Goal: Task Accomplishment & Management: Use online tool/utility

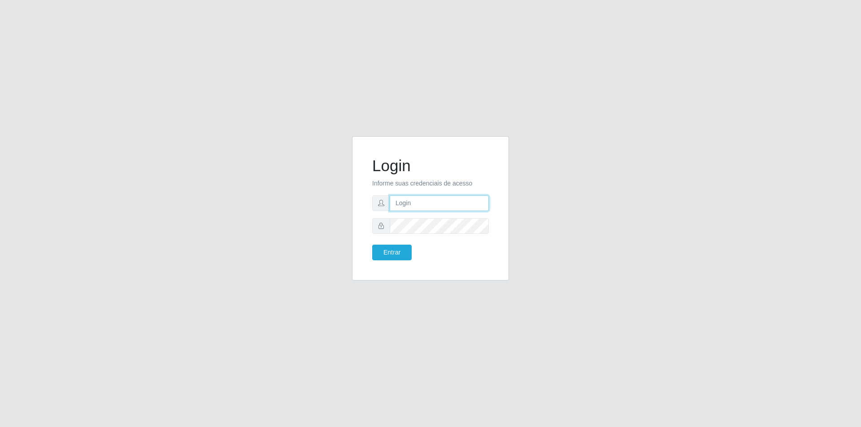
click at [411, 204] on input "text" at bounding box center [439, 204] width 99 height 16
click at [414, 204] on input "text" at bounding box center [439, 204] width 99 height 16
click at [372, 245] on button "Entrar" at bounding box center [391, 253] width 39 height 16
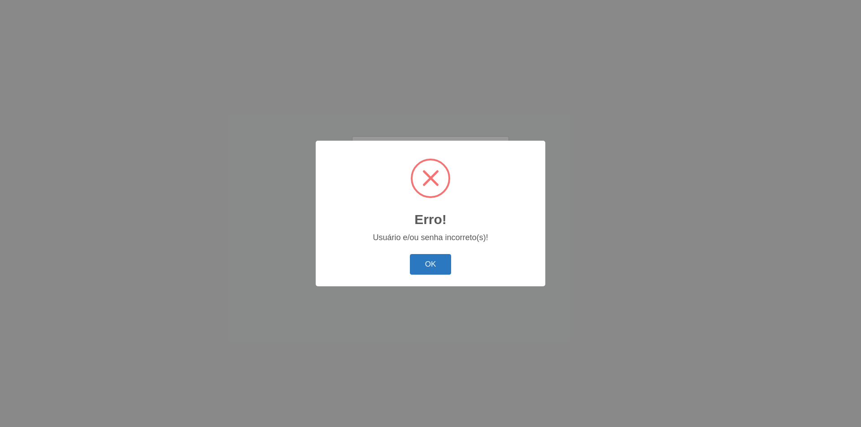
click at [423, 267] on button "OK" at bounding box center [431, 264] width 42 height 21
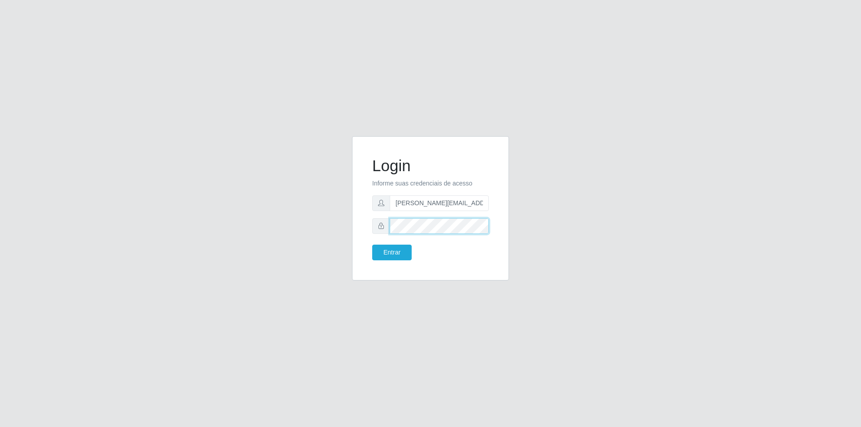
click at [385, 230] on div at bounding box center [430, 226] width 117 height 16
click at [372, 245] on button "Entrar" at bounding box center [391, 253] width 39 height 16
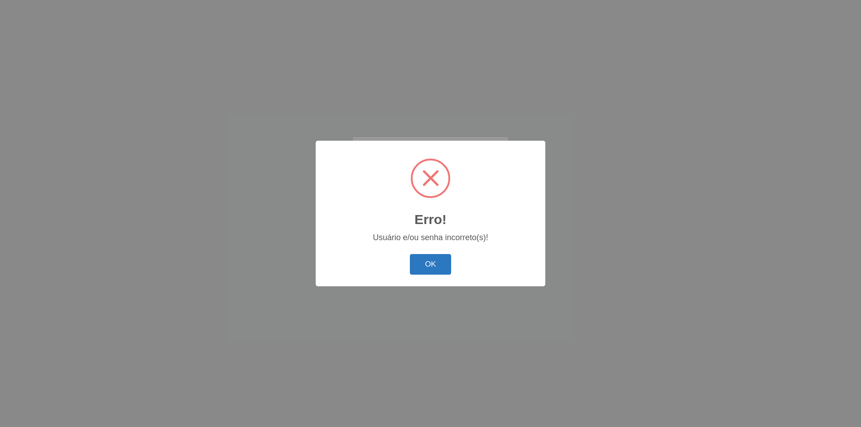
click at [438, 264] on button "OK" at bounding box center [431, 264] width 42 height 21
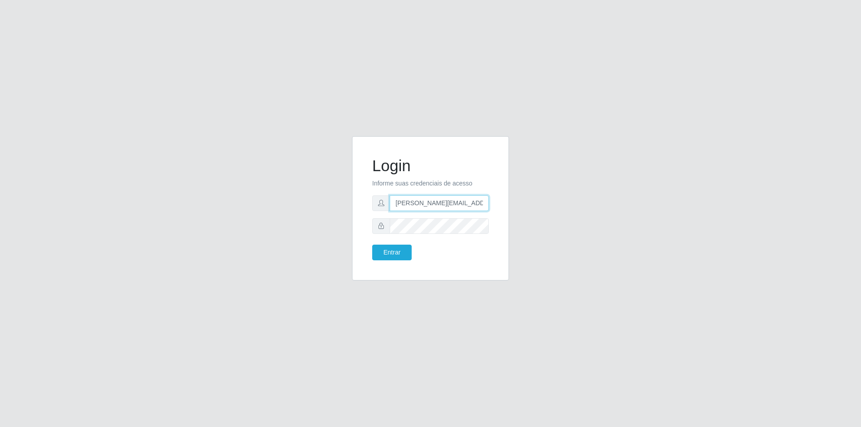
click at [453, 204] on input "wallace.kinaake@grupocoutinho.com.br" at bounding box center [439, 204] width 99 height 16
drag, startPoint x: 475, startPoint y: 204, endPoint x: 438, endPoint y: 204, distance: 37.2
click at [438, 204] on input "wallace.kinaake@grupocoutinho.com.br" at bounding box center [439, 204] width 99 height 16
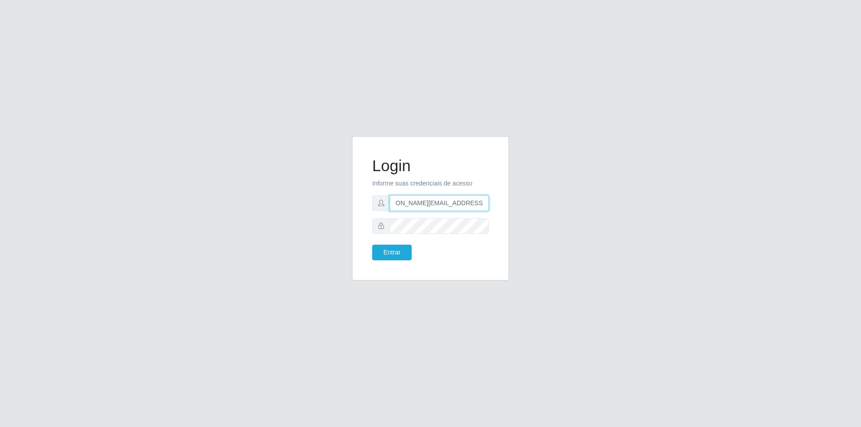
drag, startPoint x: 480, startPoint y: 206, endPoint x: 442, endPoint y: 206, distance: 38.6
click at [435, 207] on input "wallace.kinaake@grupocoutinho.com.br" at bounding box center [439, 204] width 99 height 16
drag, startPoint x: 482, startPoint y: 204, endPoint x: 427, endPoint y: 204, distance: 54.7
click at [427, 204] on input "wallace.kinaake@grupocoutinho.com.br" at bounding box center [439, 204] width 99 height 16
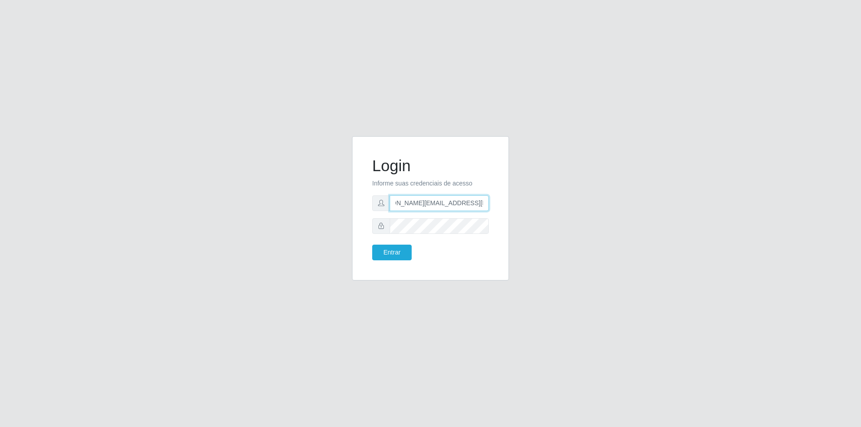
drag, startPoint x: 485, startPoint y: 202, endPoint x: 421, endPoint y: 197, distance: 64.3
click at [421, 197] on input "wallace.kinaake@grupocoutinho.com.br" at bounding box center [439, 204] width 99 height 16
click at [483, 204] on input "wallace.kinaake@grupocoutinho.com.br" at bounding box center [439, 204] width 99 height 16
click at [571, 56] on div "Login Informe suas credenciais de acesso wallace.kinaake@grupocoutinho.com Entr…" at bounding box center [430, 213] width 861 height 427
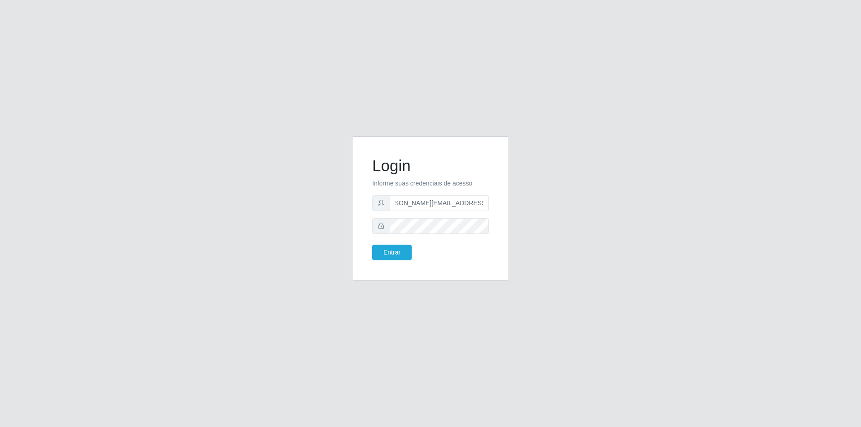
scroll to position [0, 0]
click at [392, 256] on button "Entrar" at bounding box center [391, 253] width 39 height 16
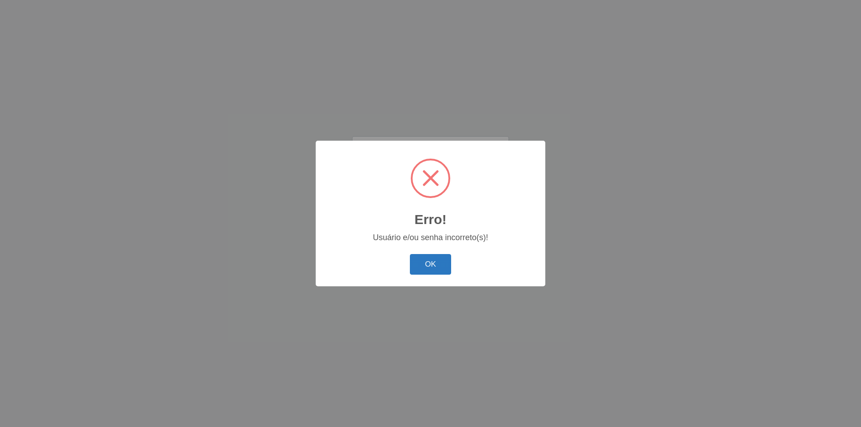
click at [427, 261] on button "OK" at bounding box center [431, 264] width 42 height 21
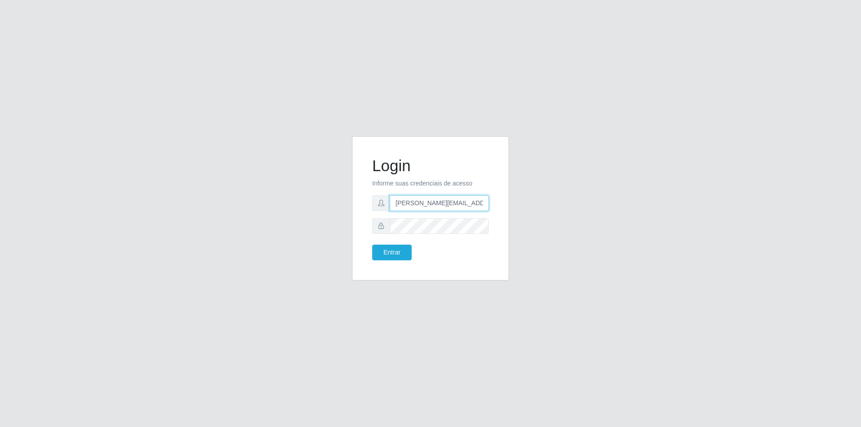
drag, startPoint x: 456, startPoint y: 202, endPoint x: 377, endPoint y: 203, distance: 78.5
click at [377, 203] on div "wallace.kinaake@grupocoutinho.com" at bounding box center [430, 204] width 117 height 16
drag, startPoint x: 482, startPoint y: 203, endPoint x: 429, endPoint y: 204, distance: 52.5
click at [429, 204] on input "wallace.kinaake@grupocoutinho.com" at bounding box center [439, 204] width 99 height 16
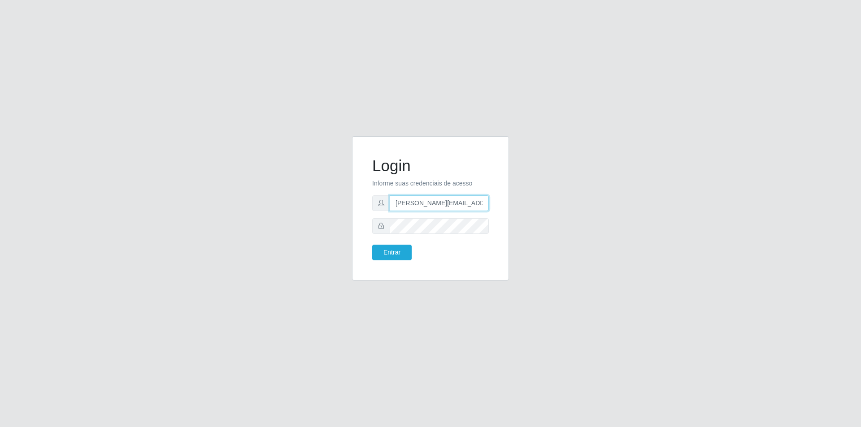
scroll to position [0, 4]
drag, startPoint x: 481, startPoint y: 204, endPoint x: 432, endPoint y: 204, distance: 48.4
click at [432, 204] on input "wallace.kinke@grupocoutinhaao.com" at bounding box center [439, 204] width 99 height 16
drag, startPoint x: 482, startPoint y: 202, endPoint x: 438, endPoint y: 203, distance: 44.4
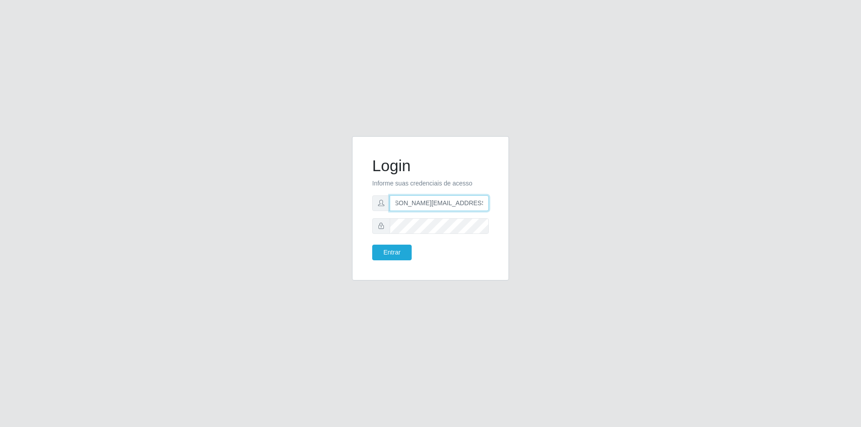
click at [438, 203] on input "wallace.kinke@grupocoutinhaao.com" at bounding box center [439, 204] width 99 height 16
type input "wallace.kinke@grupocoutinhaao.com"
click at [530, 204] on div "Login Informe suas credenciais de acesso wallace.kinke@grupocoutinhaao.com Entr…" at bounding box center [430, 213] width 511 height 155
drag, startPoint x: 479, startPoint y: 204, endPoint x: 487, endPoint y: 206, distance: 8.3
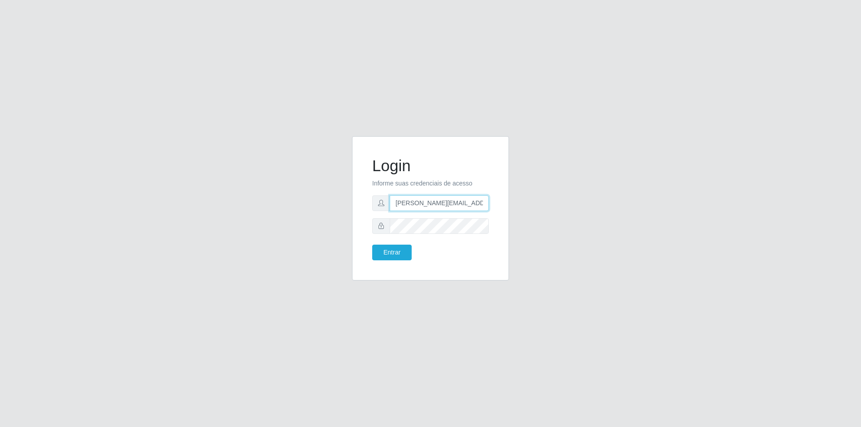
click at [482, 205] on input "wallace.kinke@grupocoutinhaao.com" at bounding box center [439, 204] width 99 height 16
click at [472, 204] on input "wallace.kinke@grupocoutinhaao.com" at bounding box center [439, 204] width 99 height 16
click at [469, 204] on input "wallace.kinke@grupocoutinhaao.com" at bounding box center [439, 204] width 99 height 16
click at [470, 204] on input "wallace.kinke@grupocoutinhaao.com" at bounding box center [439, 204] width 99 height 16
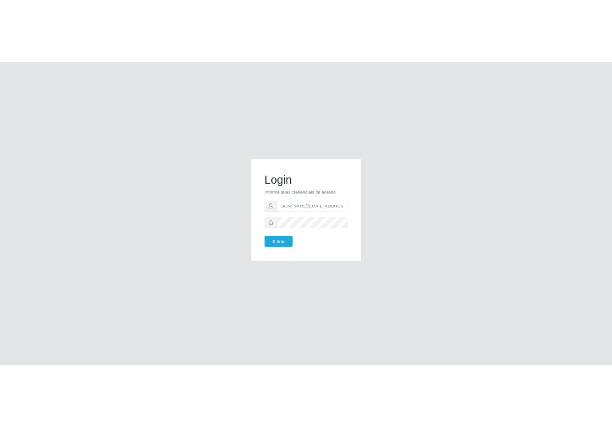
scroll to position [0, 0]
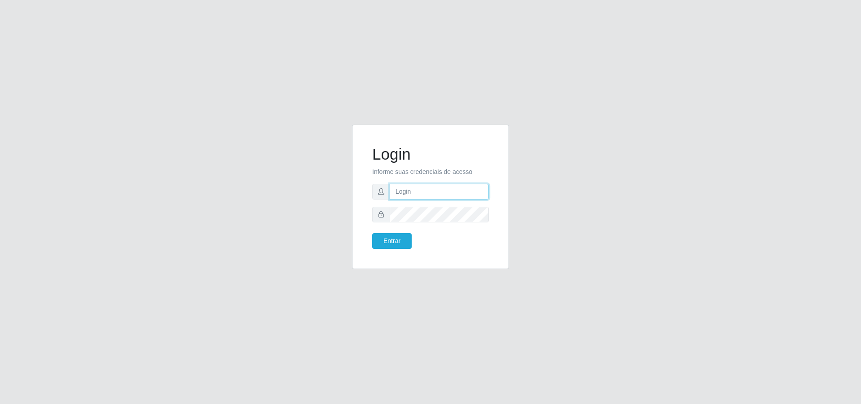
click at [427, 194] on input "text" at bounding box center [439, 192] width 99 height 16
drag, startPoint x: 478, startPoint y: 196, endPoint x: 426, endPoint y: 196, distance: 52.5
click at [426, 196] on input "wallace.kinaake@grupocoutinho.com.br" at bounding box center [439, 192] width 99 height 16
drag, startPoint x: 483, startPoint y: 191, endPoint x: 429, endPoint y: 191, distance: 54.3
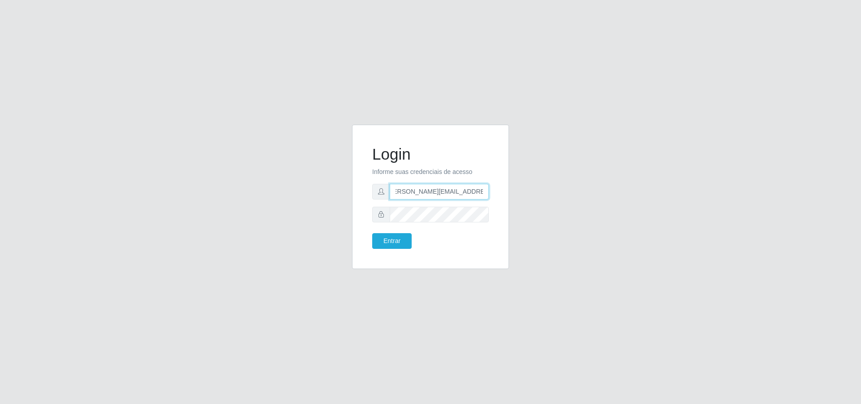
click at [429, 191] on input "wallace.kinaake@grupocoutinho.com.br" at bounding box center [439, 192] width 99 height 16
drag, startPoint x: 479, startPoint y: 192, endPoint x: 419, endPoint y: 195, distance: 60.6
click at [419, 195] on input "wallace.kinaake@grupocoutinho.com.br" at bounding box center [439, 192] width 99 height 16
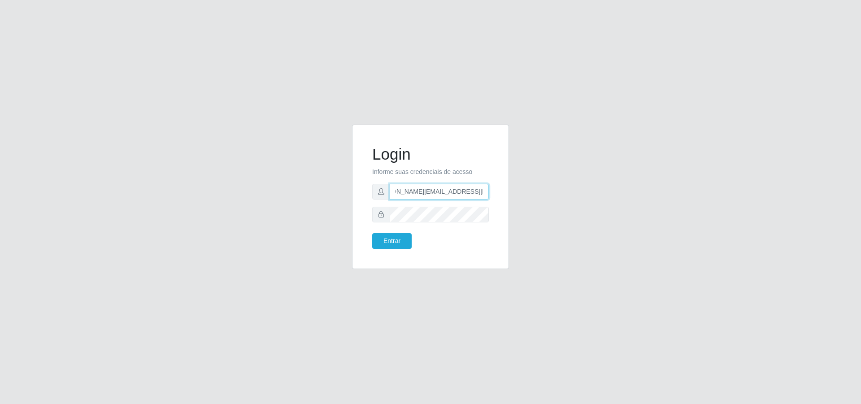
drag, startPoint x: 430, startPoint y: 192, endPoint x: 411, endPoint y: 194, distance: 18.9
click at [411, 194] on input "wallace.kinaake@grupocoutinho.com.br" at bounding box center [439, 192] width 99 height 16
click at [484, 192] on input "wallace.kinaake@grupocoutinho.com.br" at bounding box center [439, 192] width 99 height 16
type input "wallace.kinaake@grupocoutinho.com"
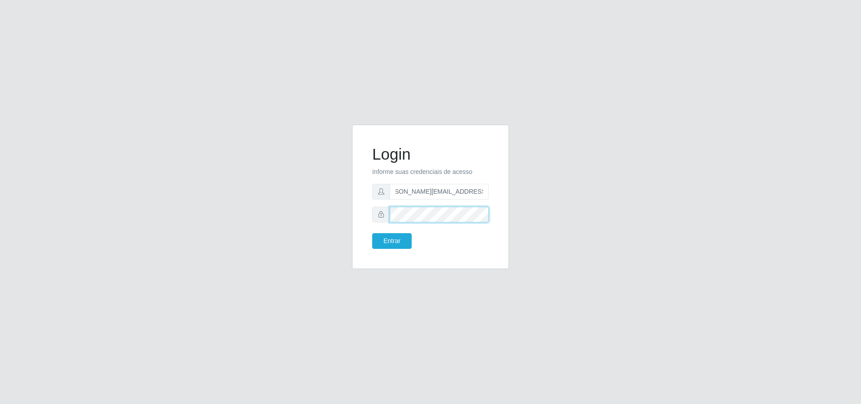
scroll to position [0, 0]
drag, startPoint x: 474, startPoint y: 192, endPoint x: 414, endPoint y: 192, distance: 59.2
click at [414, 192] on input "wallace.kinaake@grupocoutinho.com" at bounding box center [439, 192] width 99 height 16
drag, startPoint x: 481, startPoint y: 191, endPoint x: 418, endPoint y: 192, distance: 63.2
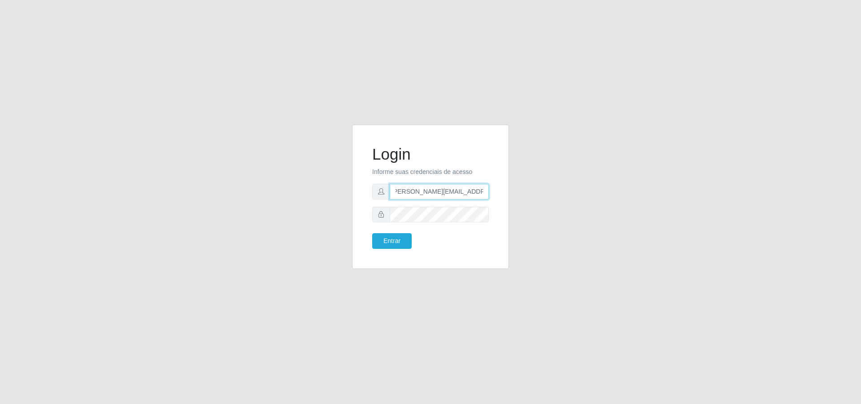
click at [418, 192] on input "wallace.kinaake@grupocoutinho.com" at bounding box center [439, 192] width 99 height 16
drag, startPoint x: 484, startPoint y: 191, endPoint x: 414, endPoint y: 193, distance: 70.5
click at [414, 193] on input "wallace.kinaake@grupocoutinho.com" at bounding box center [439, 192] width 99 height 16
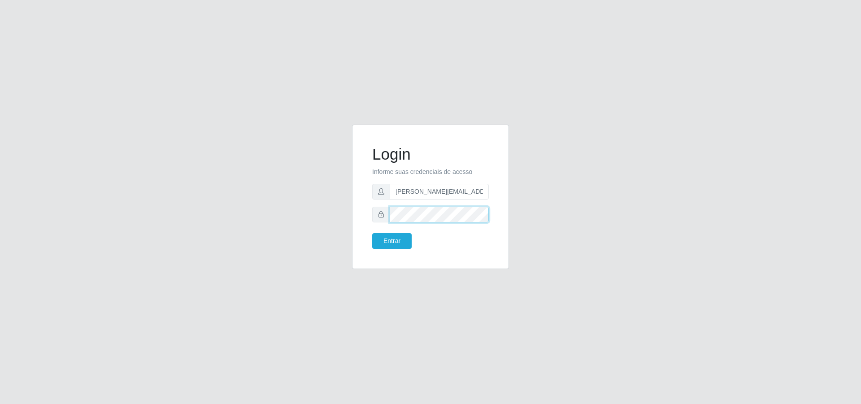
click at [372, 233] on button "Entrar" at bounding box center [391, 241] width 39 height 16
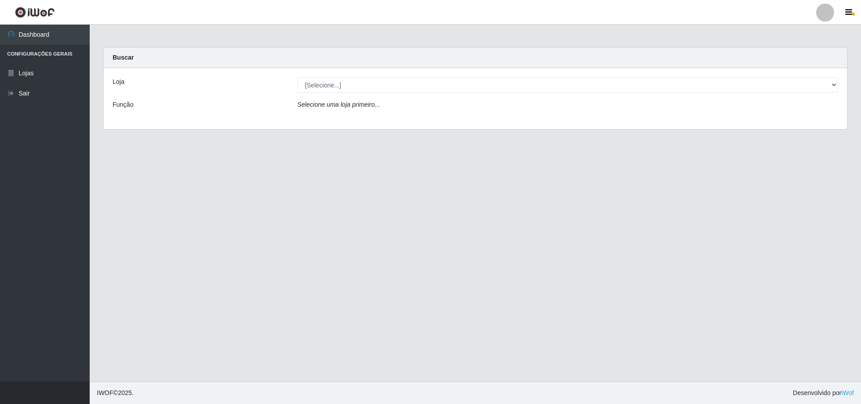
click at [839, 85] on div "[Selecione...] Extrabom - Loja 01 Centro de Distribuição" at bounding box center [568, 85] width 554 height 16
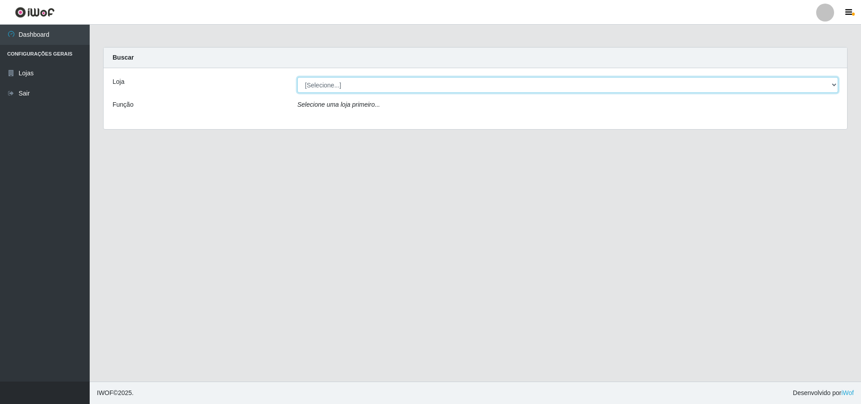
click at [833, 84] on select "[Selecione...] Extrabom - Loja 01 Centro de Distribuição" at bounding box center [567, 85] width 541 height 16
select select "435"
click at [297, 77] on select "[Selecione...] Extrabom - Loja 01 Centro de Distribuição" at bounding box center [567, 85] width 541 height 16
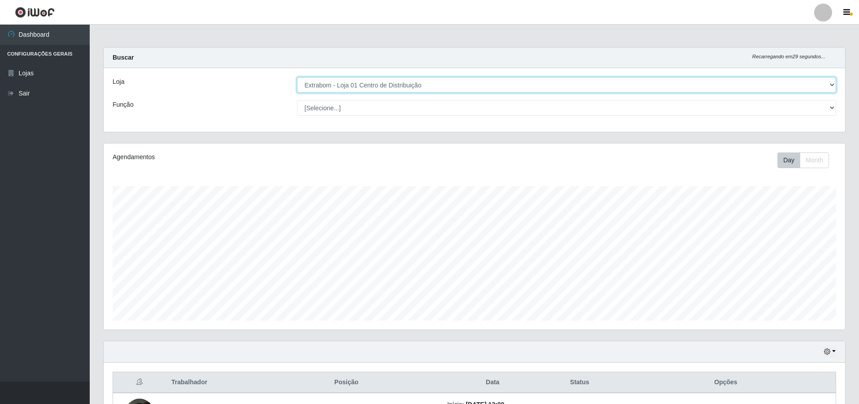
scroll to position [186, 741]
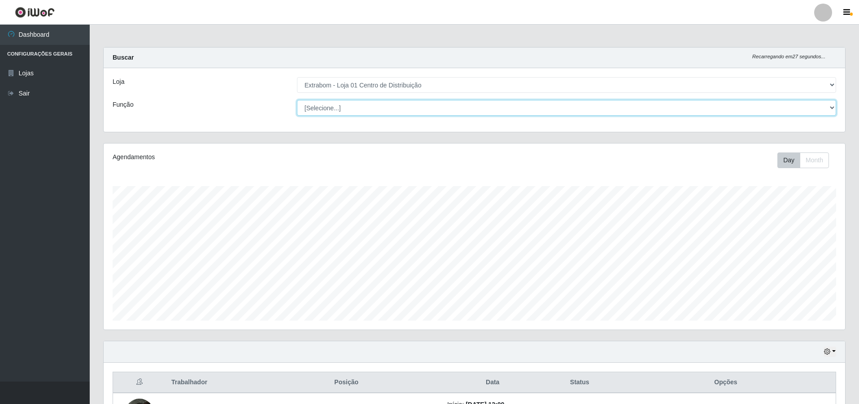
click at [835, 108] on select "[Selecione...] Carregador e Descarregador de Caminhão Carregador e Descarregado…" at bounding box center [566, 108] width 539 height 16
select select "138"
click at [297, 100] on select "[Selecione...] Carregador e Descarregador de Caminhão Carregador e Descarregado…" at bounding box center [566, 108] width 539 height 16
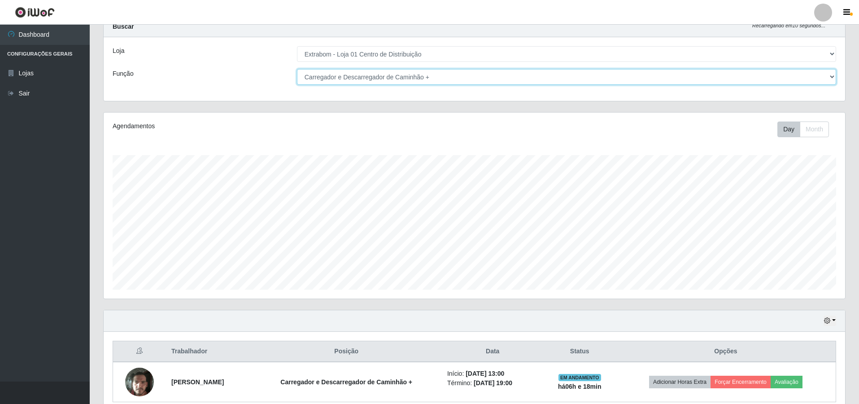
scroll to position [72, 0]
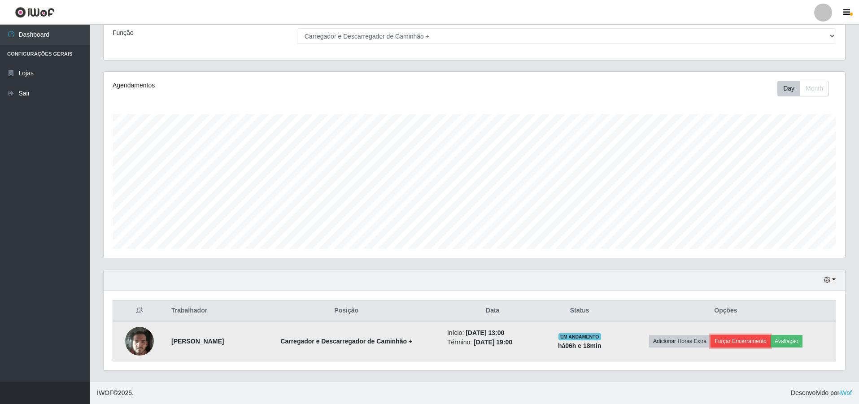
click at [744, 341] on button "Forçar Encerramento" at bounding box center [740, 341] width 60 height 13
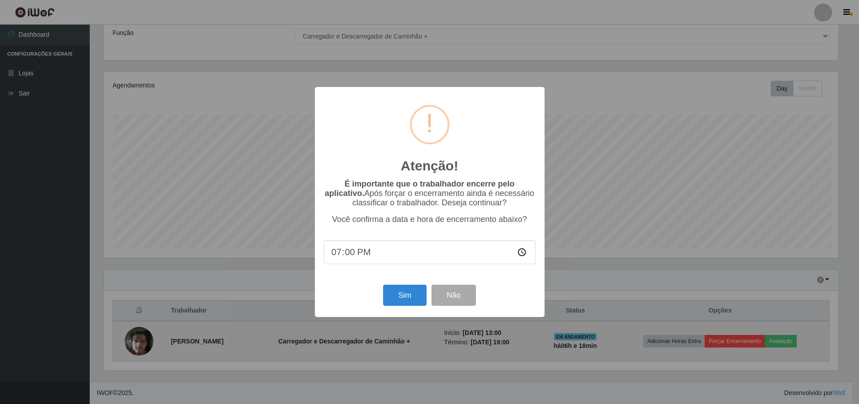
scroll to position [186, 737]
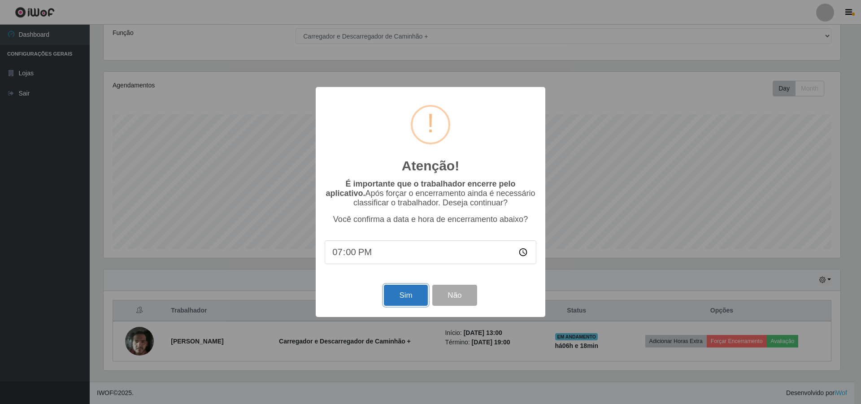
click at [411, 296] on button "Sim" at bounding box center [406, 295] width 44 height 21
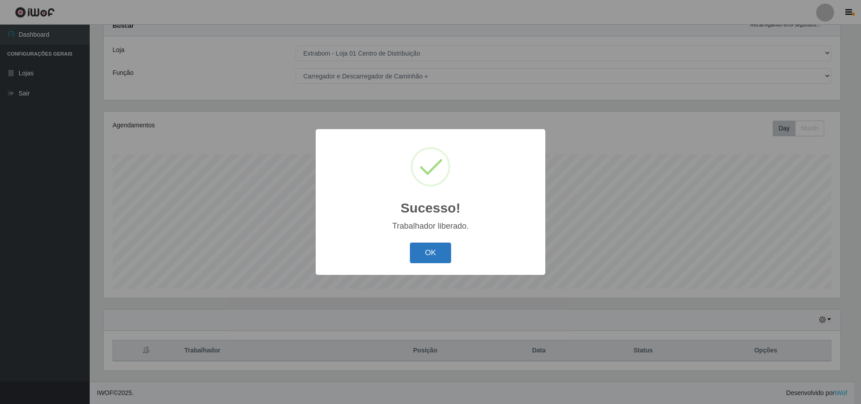
click at [425, 250] on button "OK" at bounding box center [431, 253] width 42 height 21
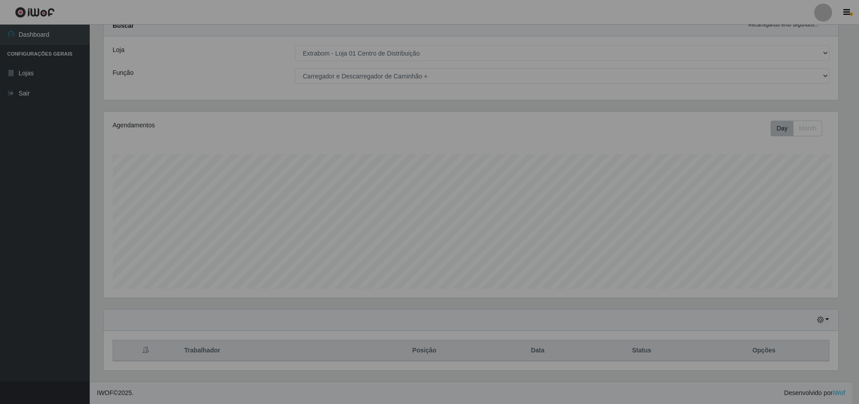
scroll to position [186, 741]
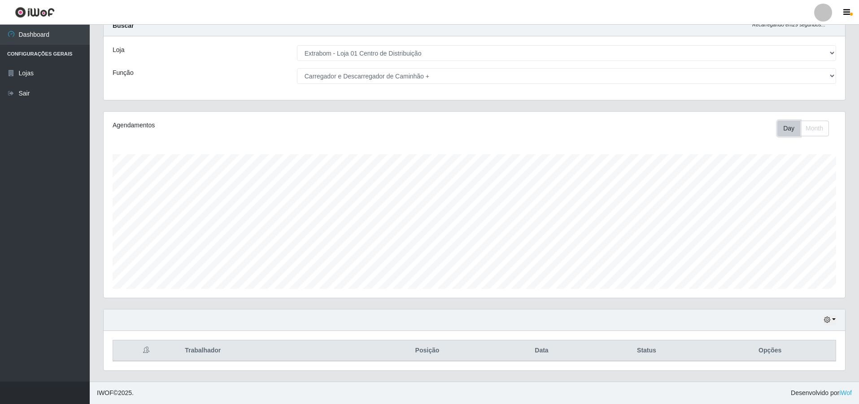
click at [793, 128] on button "Day" at bounding box center [788, 129] width 23 height 16
click at [207, 350] on th "Trabalhador" at bounding box center [269, 350] width 180 height 21
click at [142, 350] on th at bounding box center [146, 350] width 67 height 21
drag, startPoint x: 150, startPoint y: 350, endPoint x: 201, endPoint y: 350, distance: 51.6
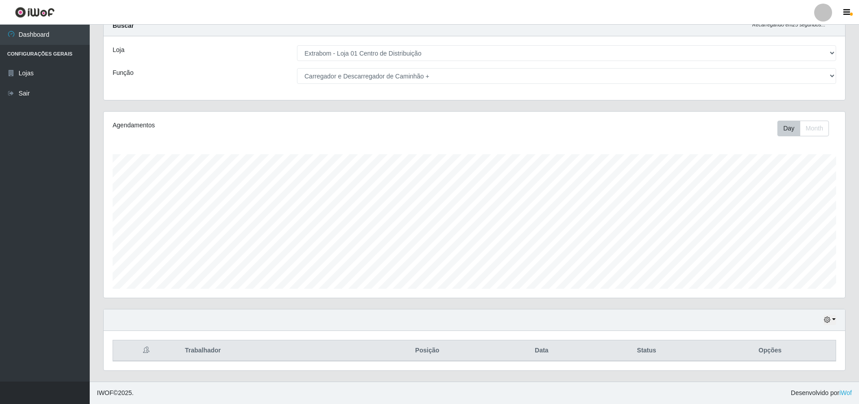
click at [151, 350] on th at bounding box center [146, 350] width 67 height 21
click at [528, 349] on th "Data" at bounding box center [542, 350] width 94 height 21
click at [543, 349] on th "Data" at bounding box center [542, 350] width 94 height 21
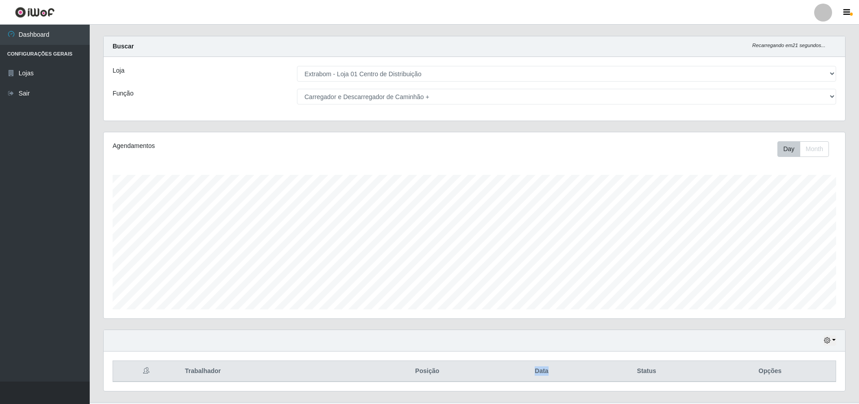
scroll to position [0, 0]
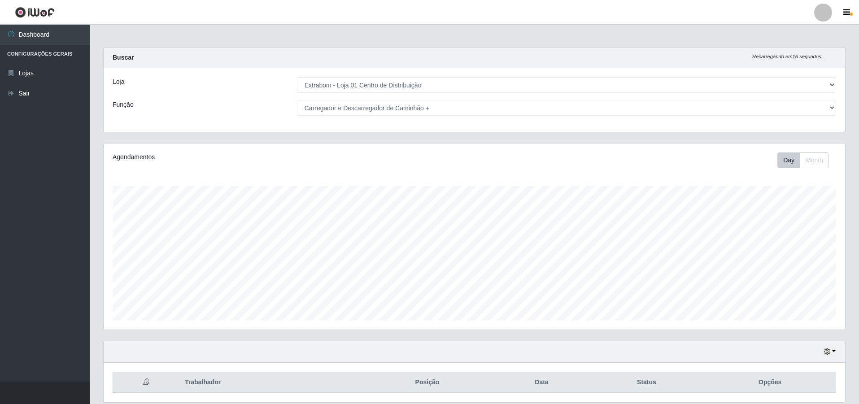
click at [37, 53] on li "Configurações Gerais" at bounding box center [45, 54] width 90 height 18
click at [24, 34] on link "Dashboard" at bounding box center [45, 35] width 90 height 20
click at [847, 9] on icon "button" at bounding box center [846, 13] width 7 height 8
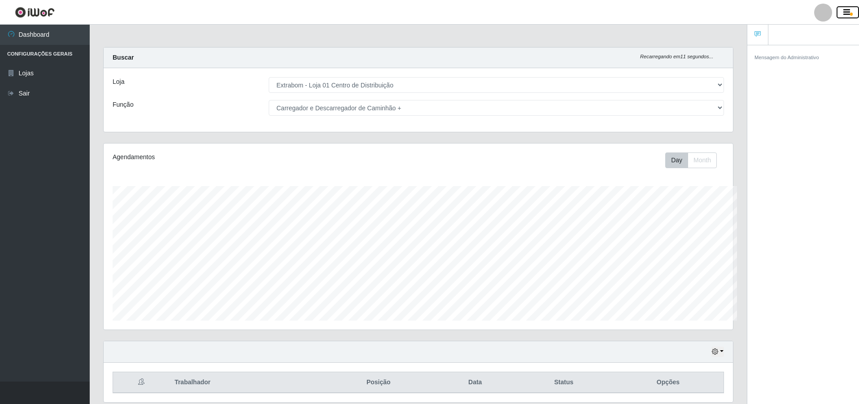
scroll to position [448273, 447829]
click at [857, 15] on button "button" at bounding box center [847, 12] width 22 height 13
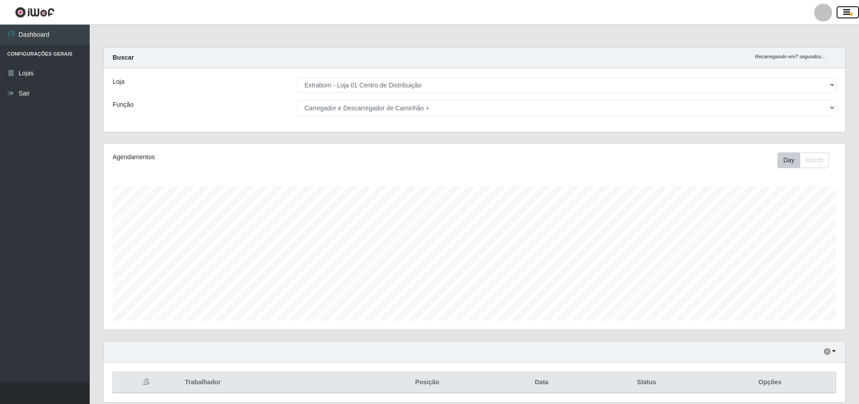
scroll to position [448273, 447717]
click at [827, 10] on div at bounding box center [823, 13] width 18 height 18
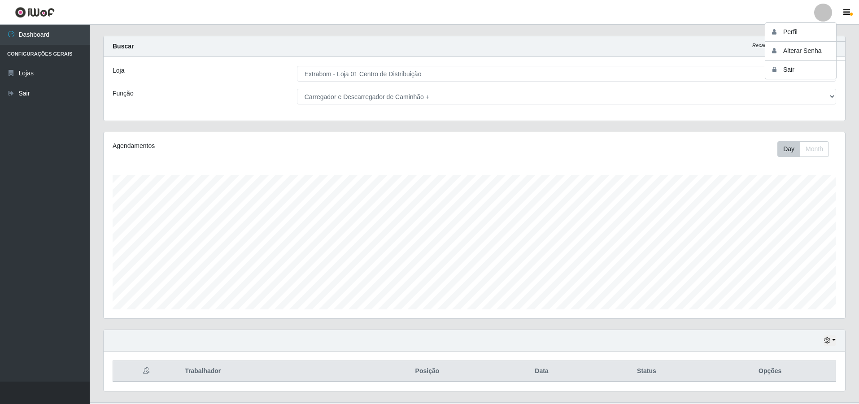
scroll to position [0, 0]
